Goal: Transaction & Acquisition: Book appointment/travel/reservation

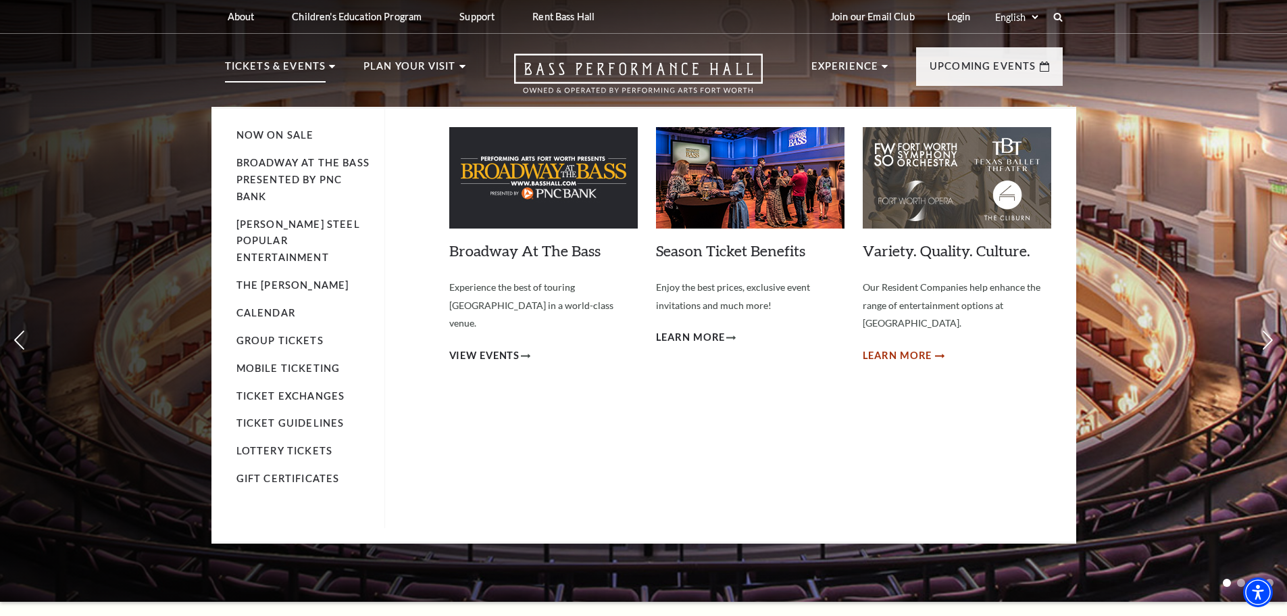
click at [896, 347] on span "Learn More" at bounding box center [898, 355] width 70 height 17
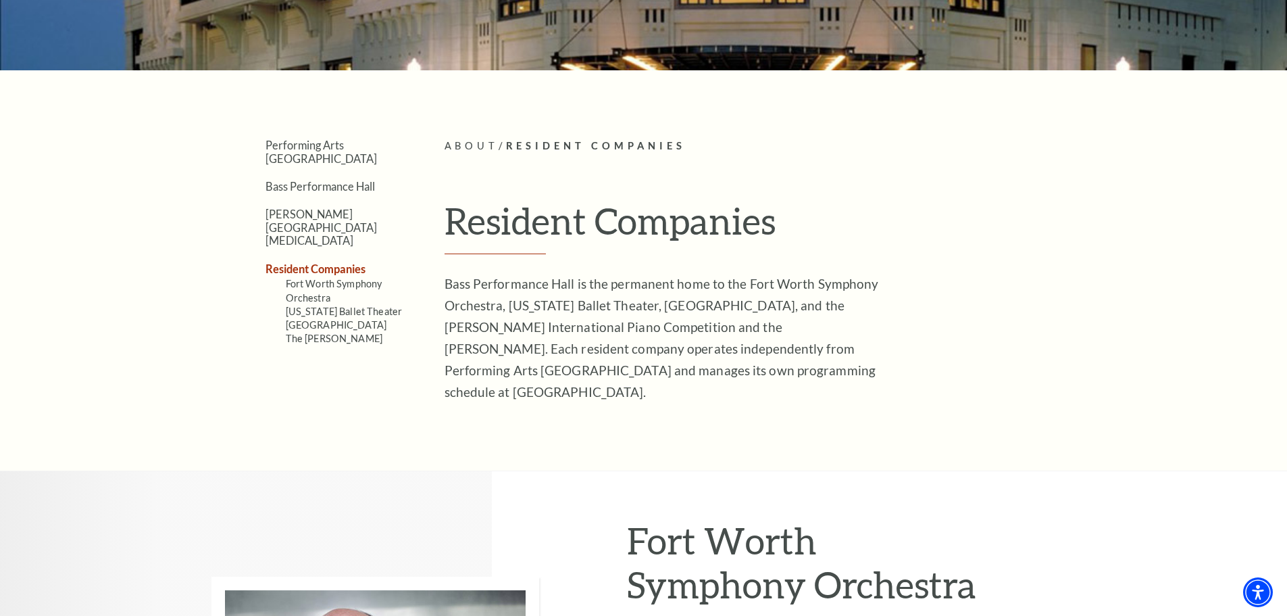
scroll to position [270, 0]
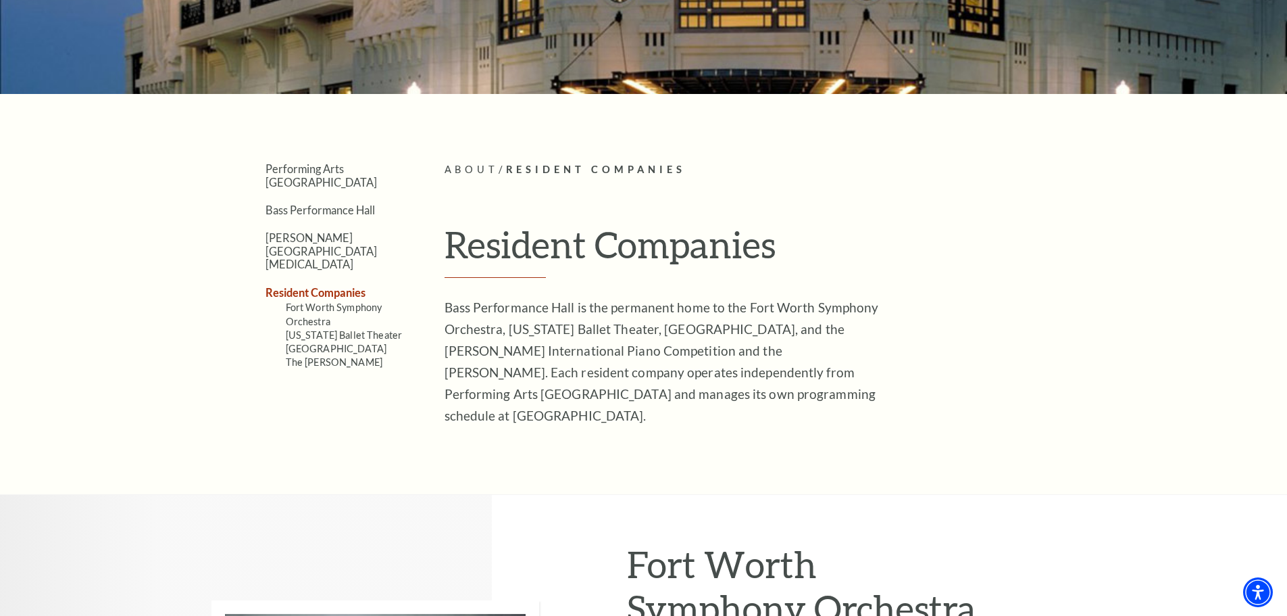
click at [333, 341] on li "[GEOGRAPHIC_DATA]" at bounding box center [345, 348] width 118 height 14
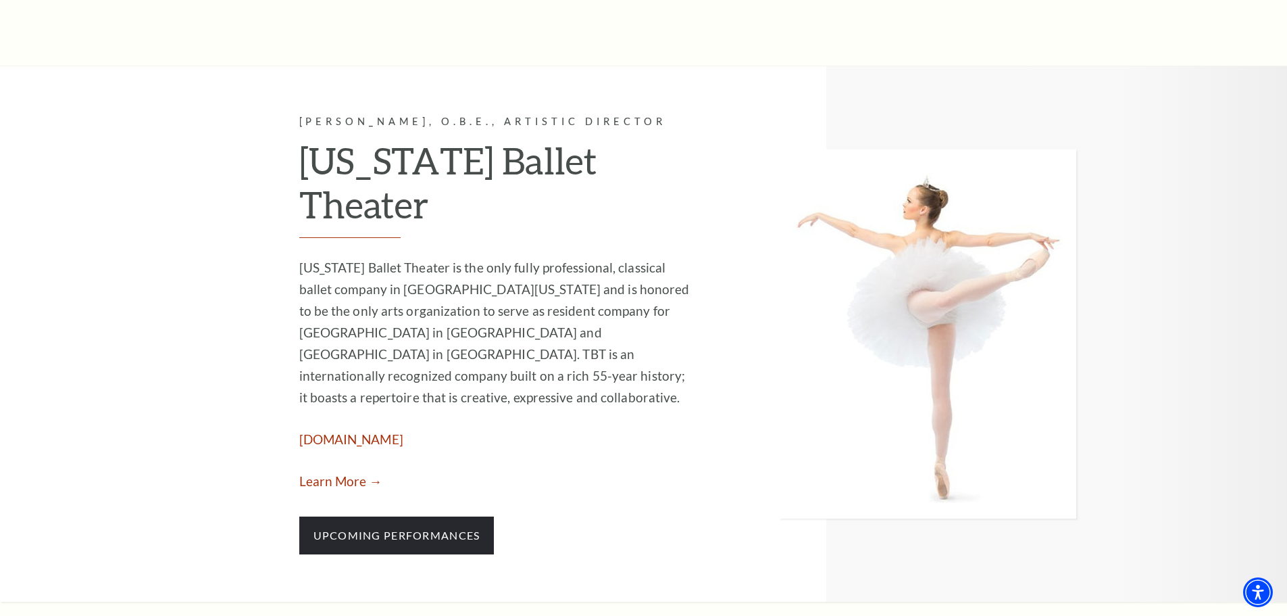
scroll to position [1352, 0]
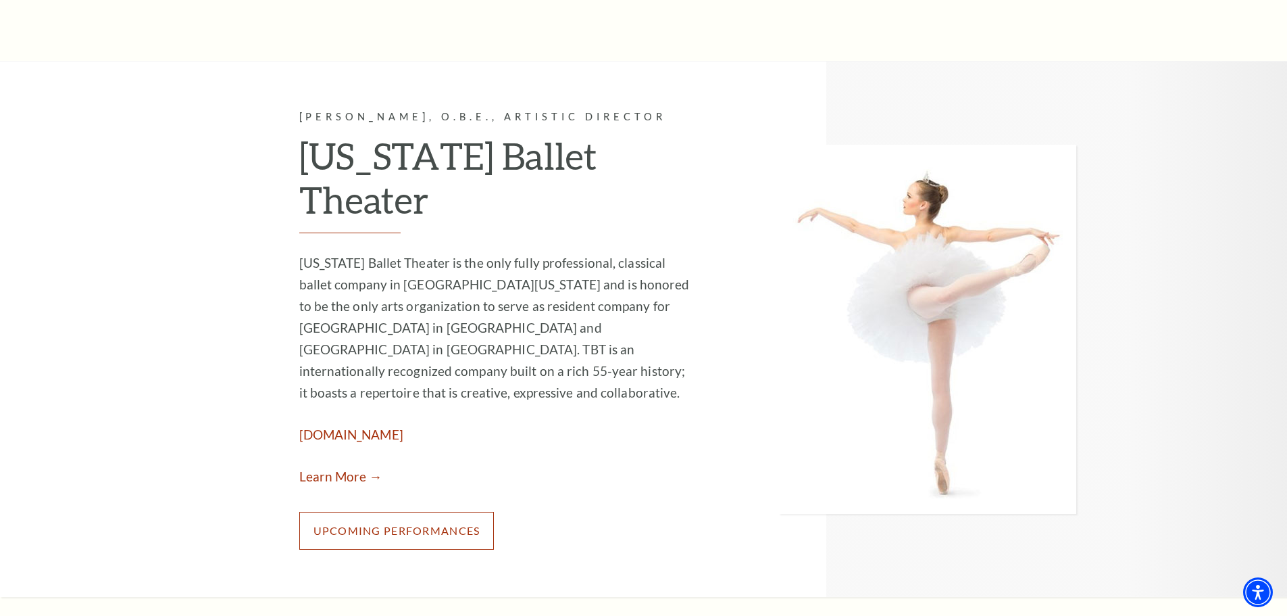
click at [418, 512] on link "Upcoming Performances" at bounding box center [396, 531] width 195 height 38
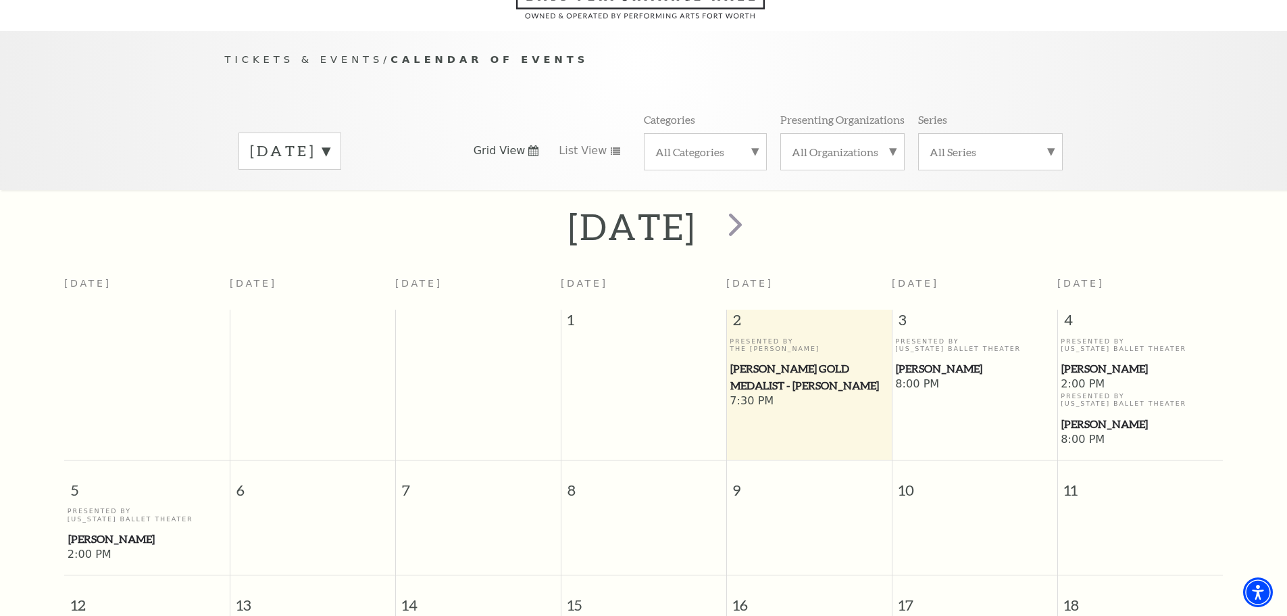
scroll to position [120, 0]
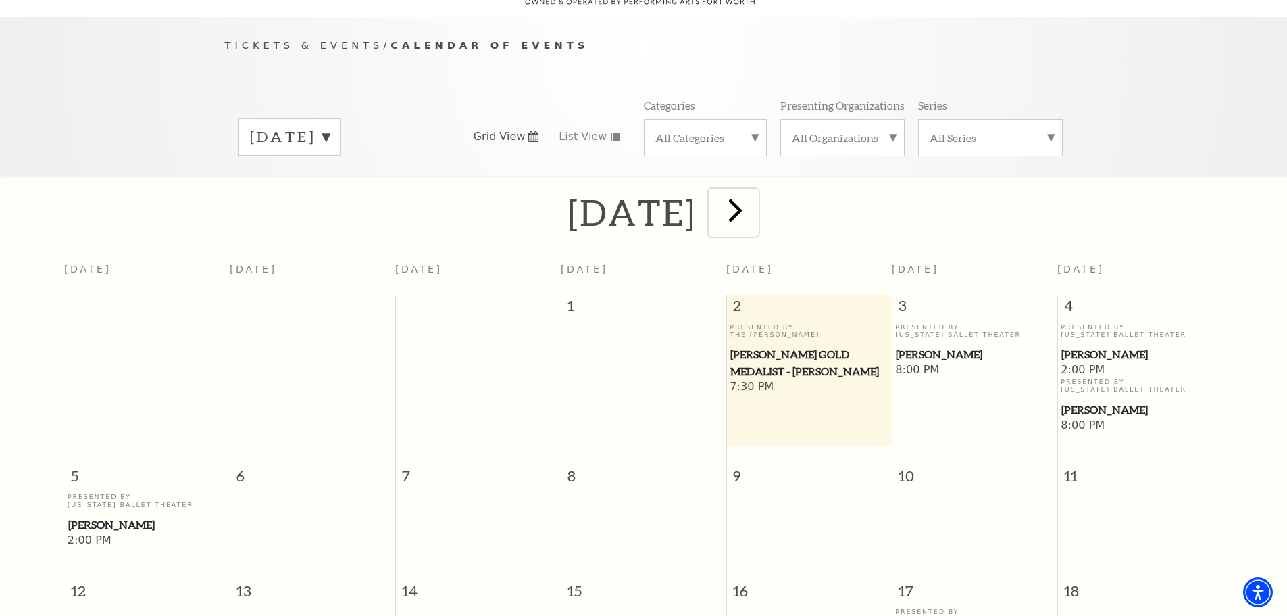
click at [755, 195] on span "next" at bounding box center [735, 210] width 39 height 39
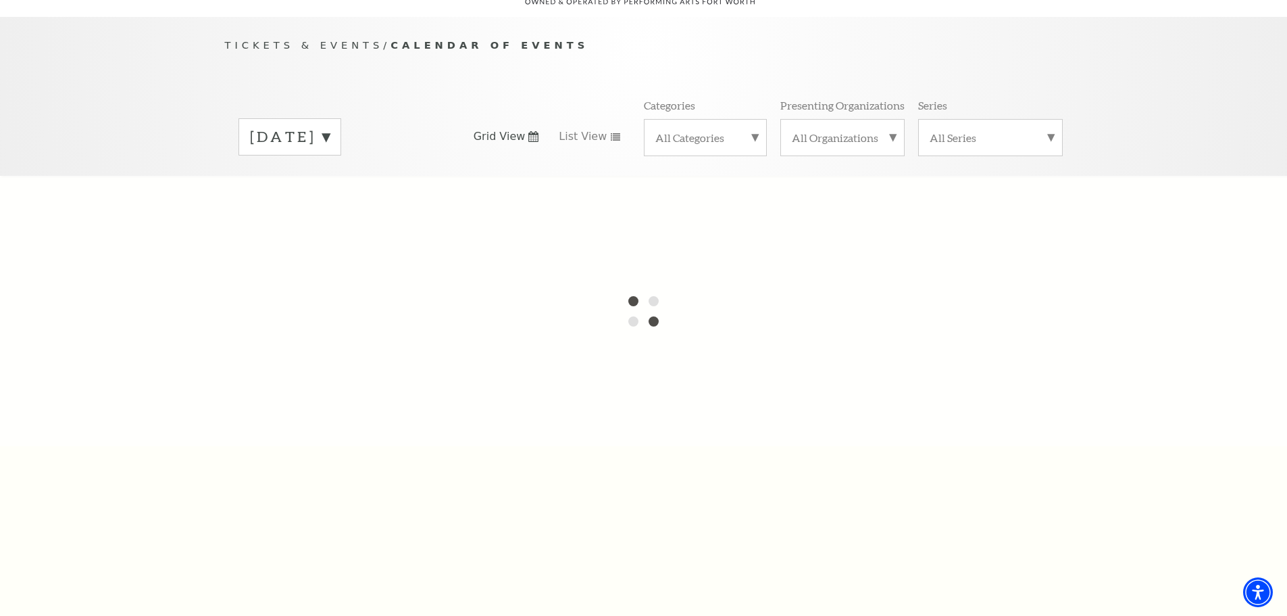
click at [330, 126] on label "October 2025" at bounding box center [290, 136] width 80 height 21
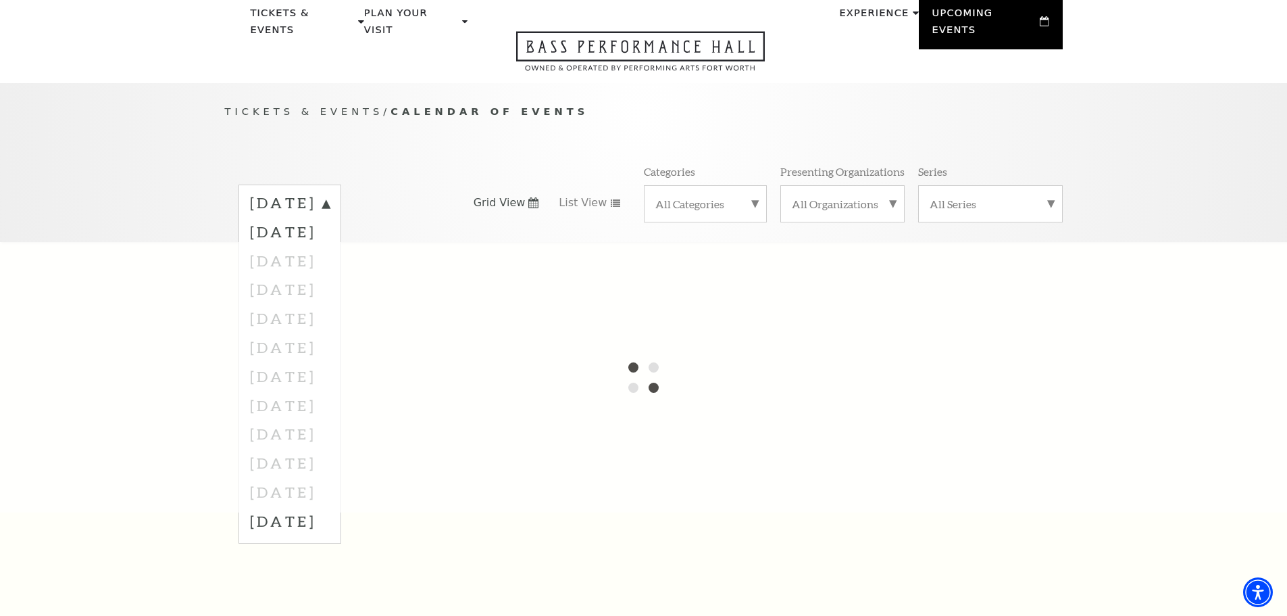
scroll to position [0, 0]
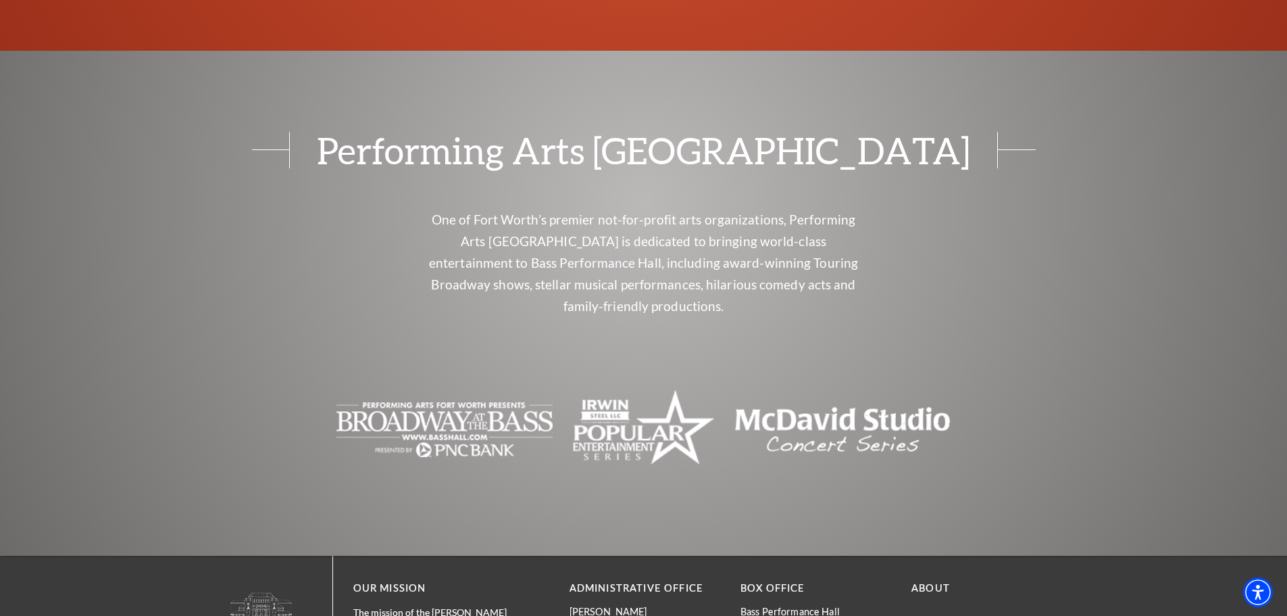
scroll to position [4689, 0]
